Goal: Find specific page/section: Find specific page/section

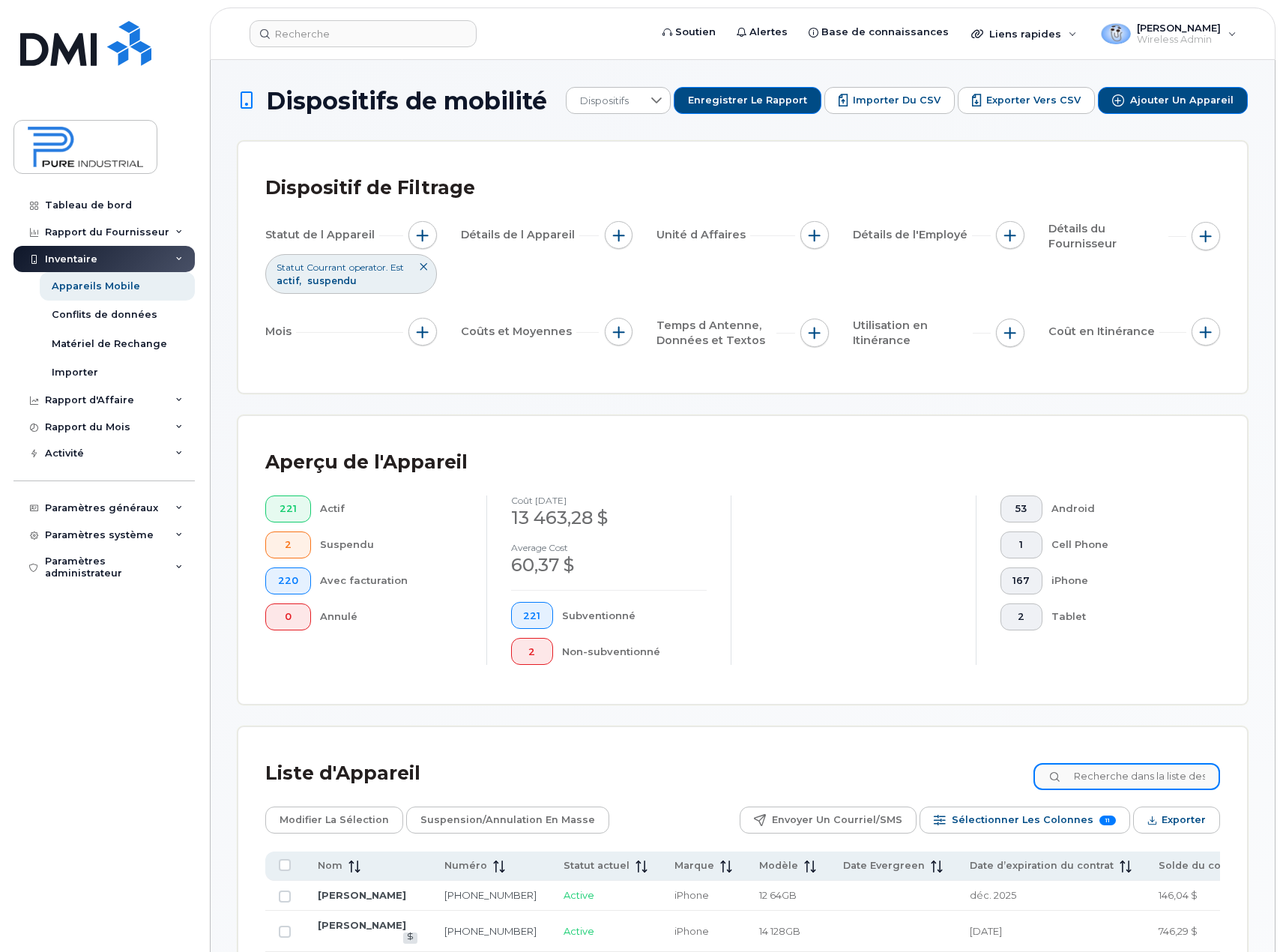
click at [1106, 779] on input at bounding box center [1127, 776] width 187 height 27
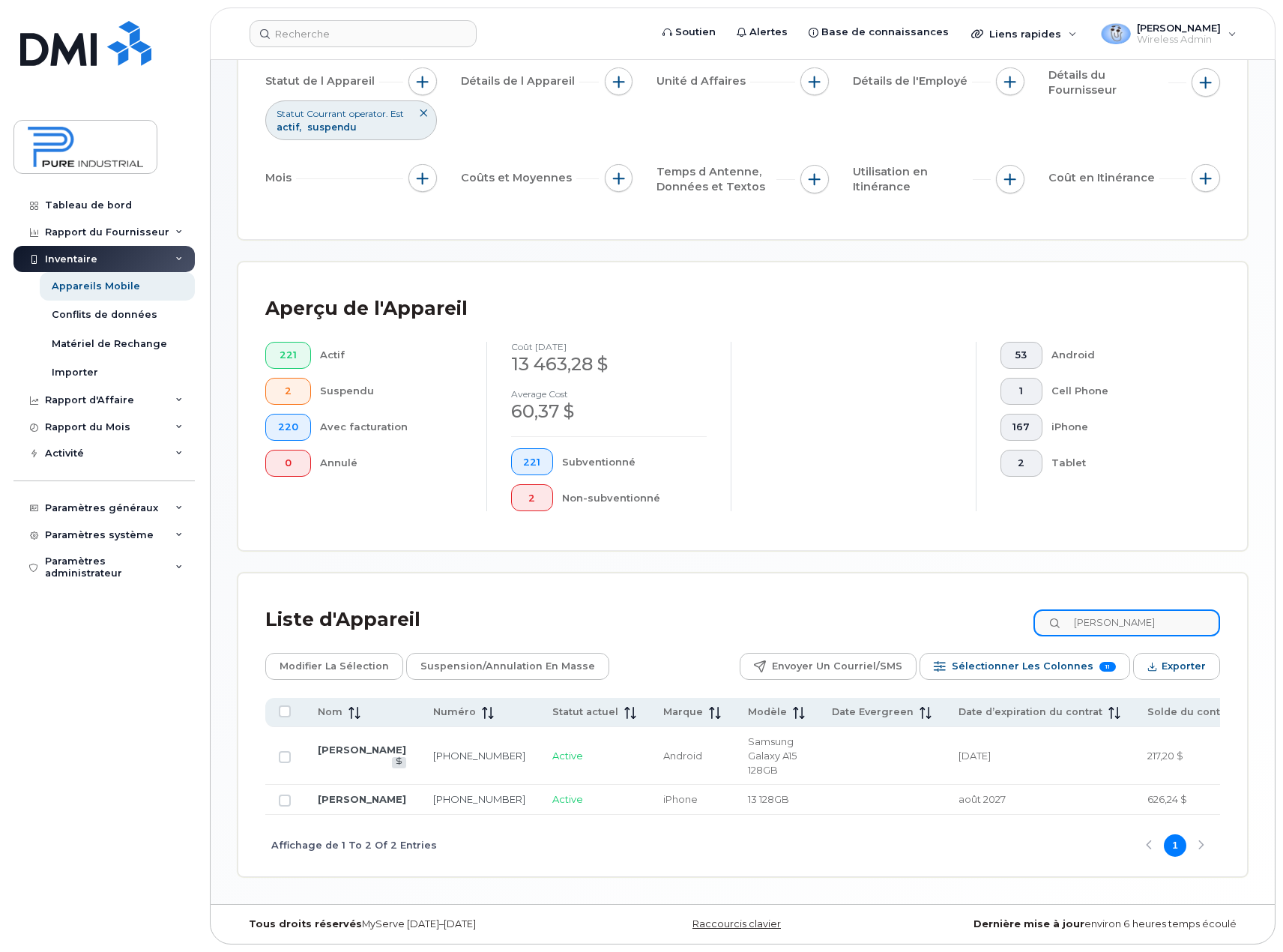
scroll to position [173, 0]
type input "[PERSON_NAME]"
click at [346, 793] on link "[PERSON_NAME]" at bounding box center [362, 799] width 89 height 12
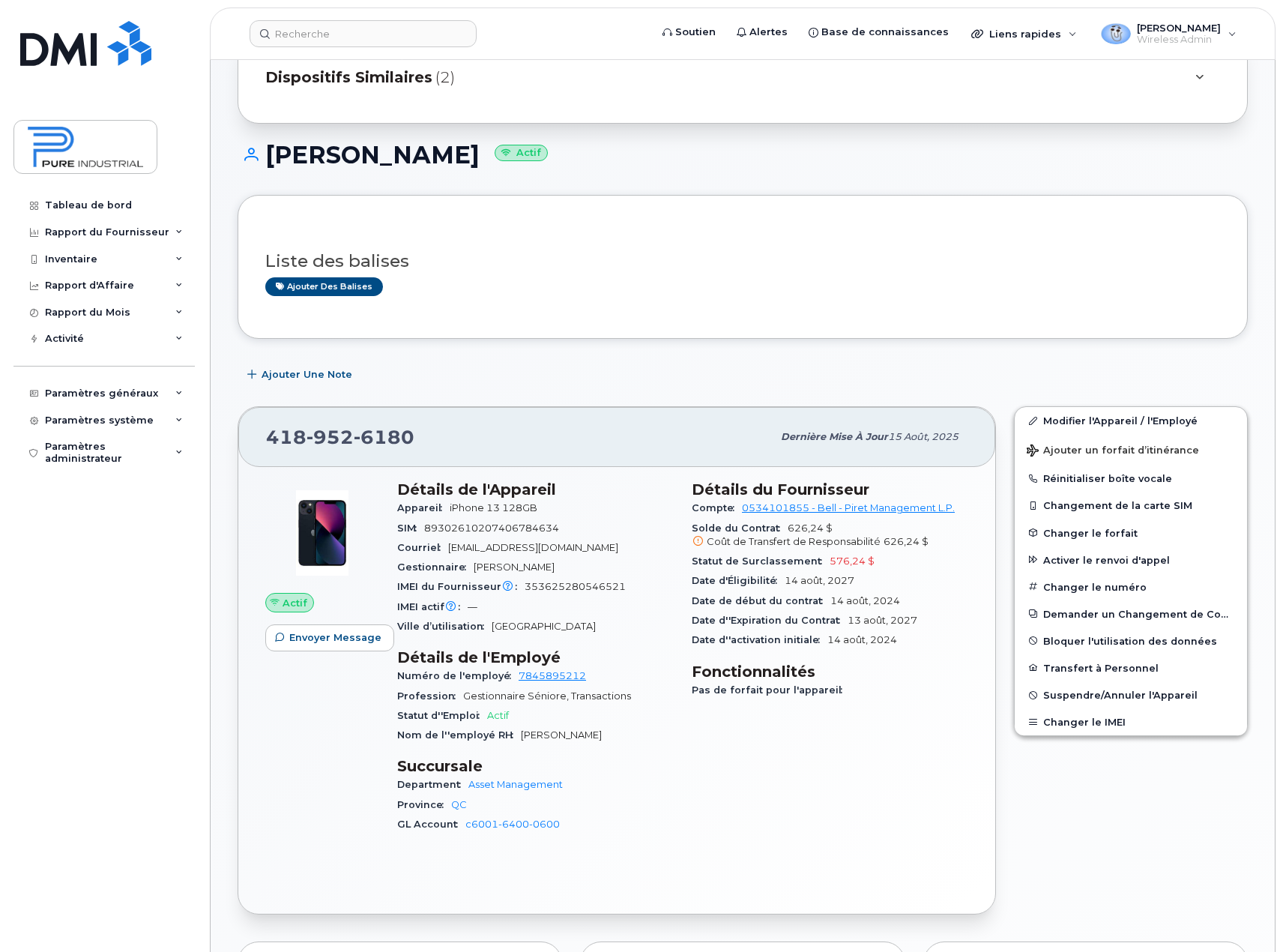
scroll to position [75, 0]
